Goal: Task Accomplishment & Management: Manage account settings

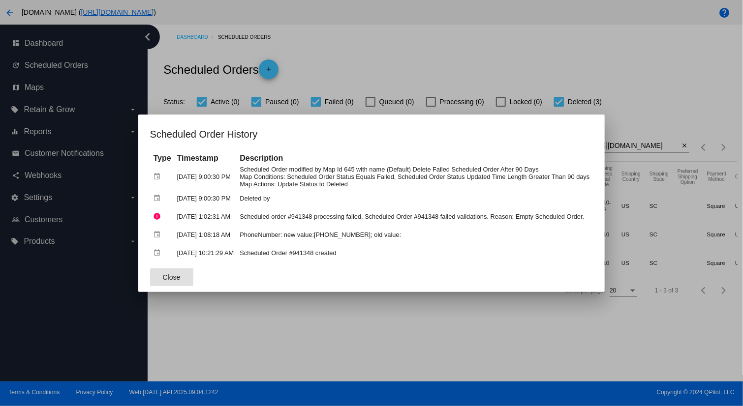
click at [166, 274] on span "Close" at bounding box center [172, 278] width 18 height 8
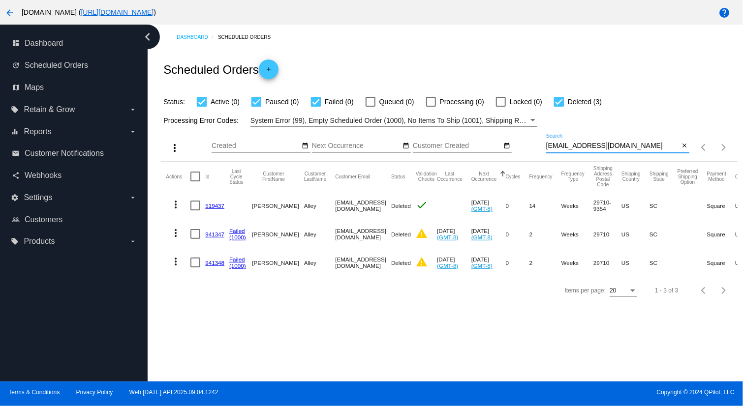
click at [623, 145] on input "[EMAIL_ADDRESS][DOMAIN_NAME]" at bounding box center [612, 146] width 133 height 8
paste input "btipton@sperryrice"
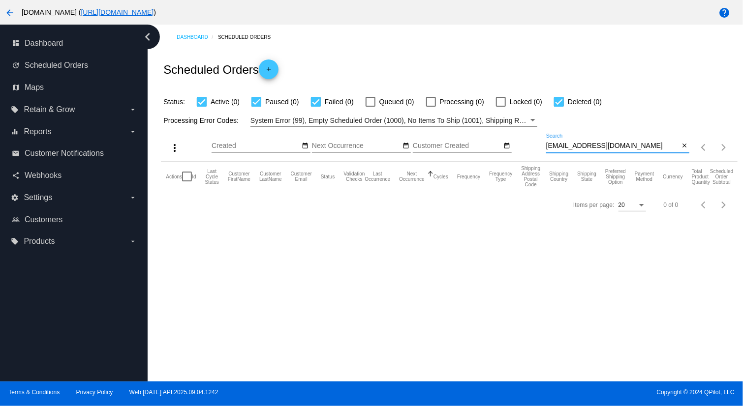
click at [622, 145] on input "[EMAIL_ADDRESS][DOMAIN_NAME]" at bounding box center [612, 146] width 133 height 8
paste input
click at [633, 146] on input "[EMAIL_ADDRESS][DOMAIN_NAME]" at bounding box center [612, 146] width 133 height 8
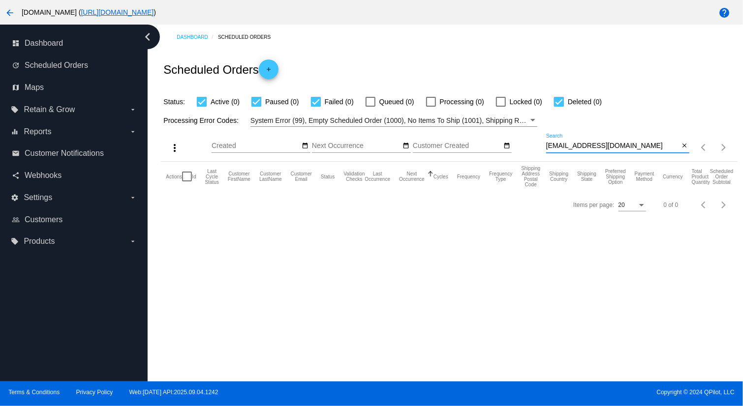
drag, startPoint x: 633, startPoint y: 146, endPoint x: 537, endPoint y: 145, distance: 95.9
click at [537, 145] on div "more_vert Sep Jan Feb Mar [DATE]" at bounding box center [449, 144] width 576 height 35
paste input "[PERSON_NAME]"
drag, startPoint x: 604, startPoint y: 147, endPoint x: 544, endPoint y: 145, distance: 60.0
click at [544, 145] on div "more_vert Sep Jan Feb Mar [DATE]" at bounding box center [449, 144] width 576 height 35
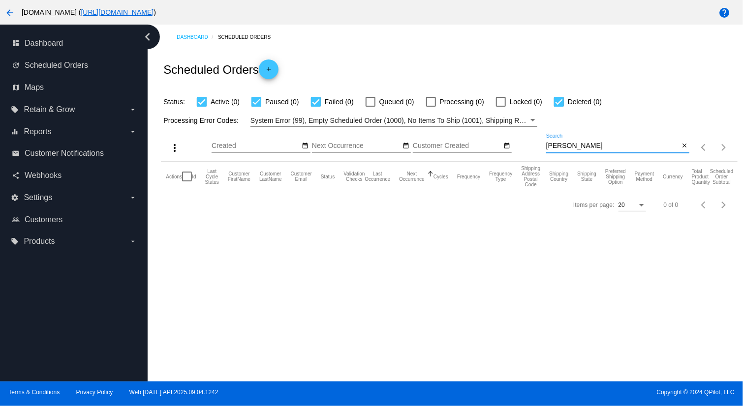
paste input "1011002"
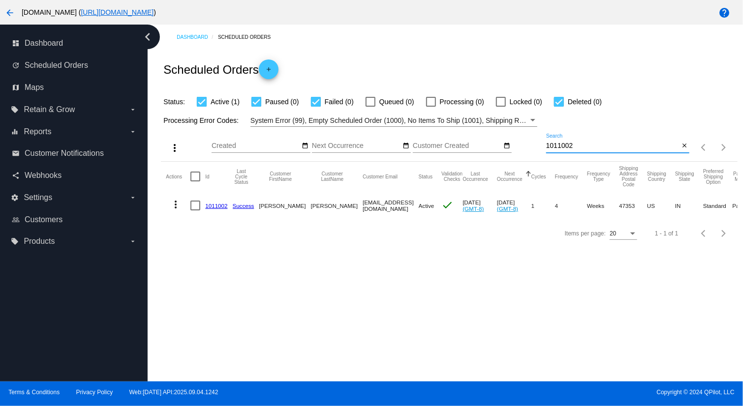
type input "1011002"
click at [174, 205] on mat-icon "more_vert" at bounding box center [176, 205] width 12 height 12
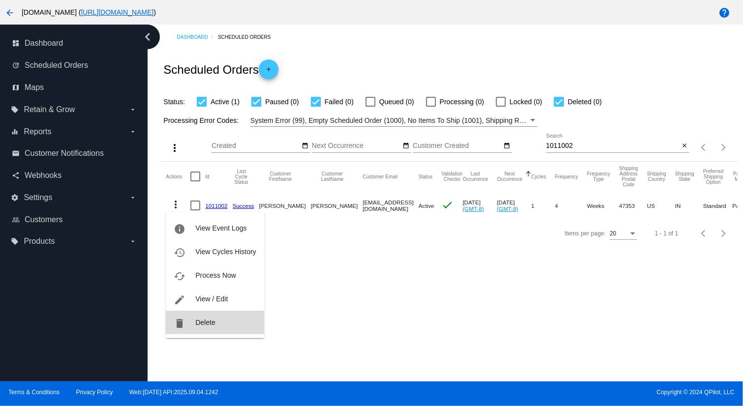
click at [204, 322] on span "Delete" at bounding box center [205, 323] width 20 height 8
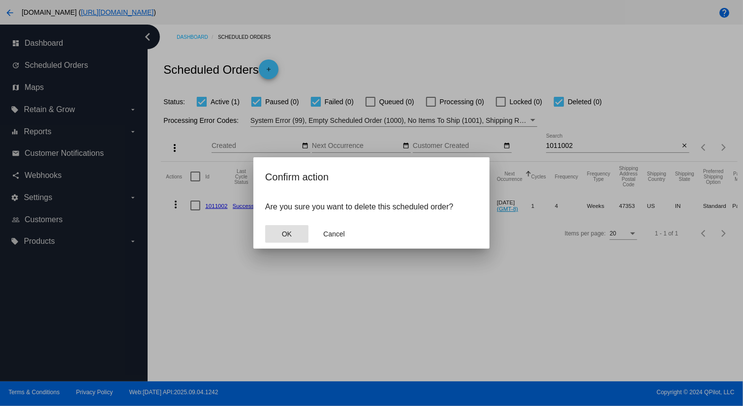
click at [286, 237] on span "OK" at bounding box center [287, 234] width 10 height 8
